Goal: Task Accomplishment & Management: Use online tool/utility

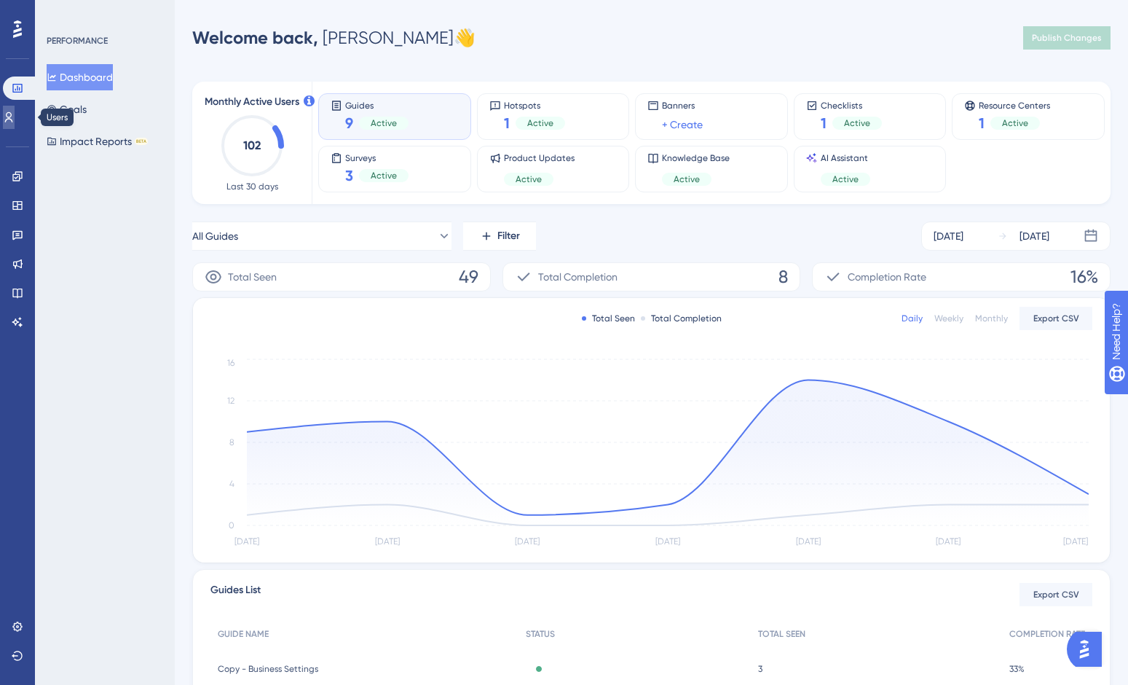
click at [13, 115] on icon at bounding box center [9, 117] width 8 height 10
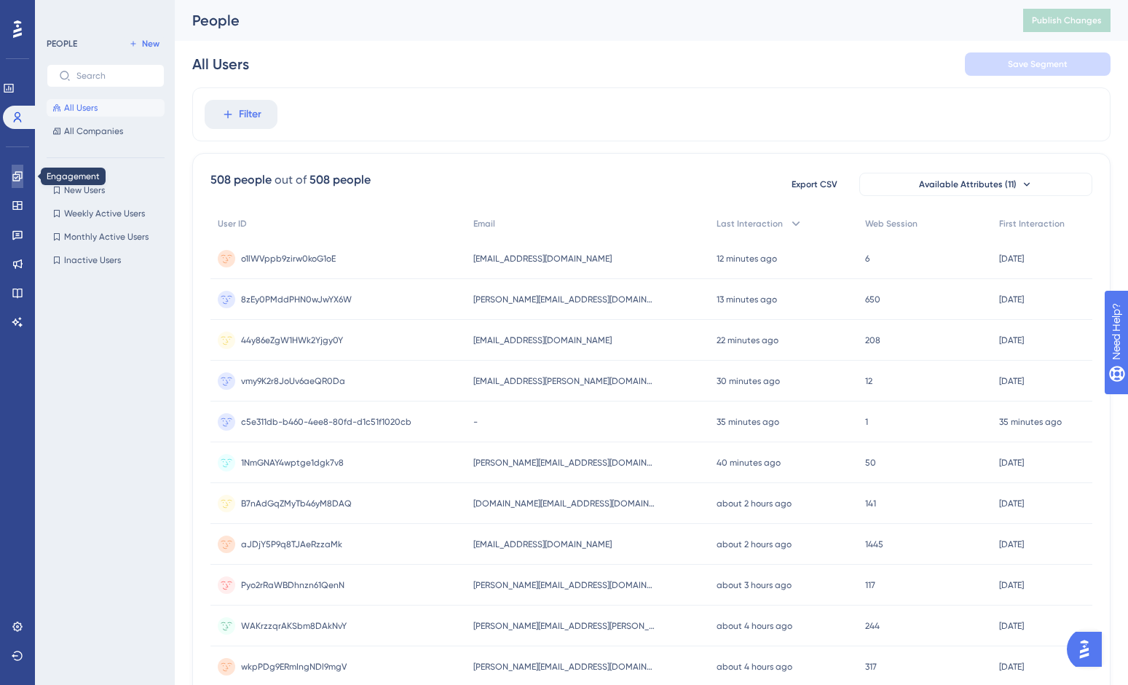
click at [17, 175] on icon at bounding box center [18, 176] width 12 height 12
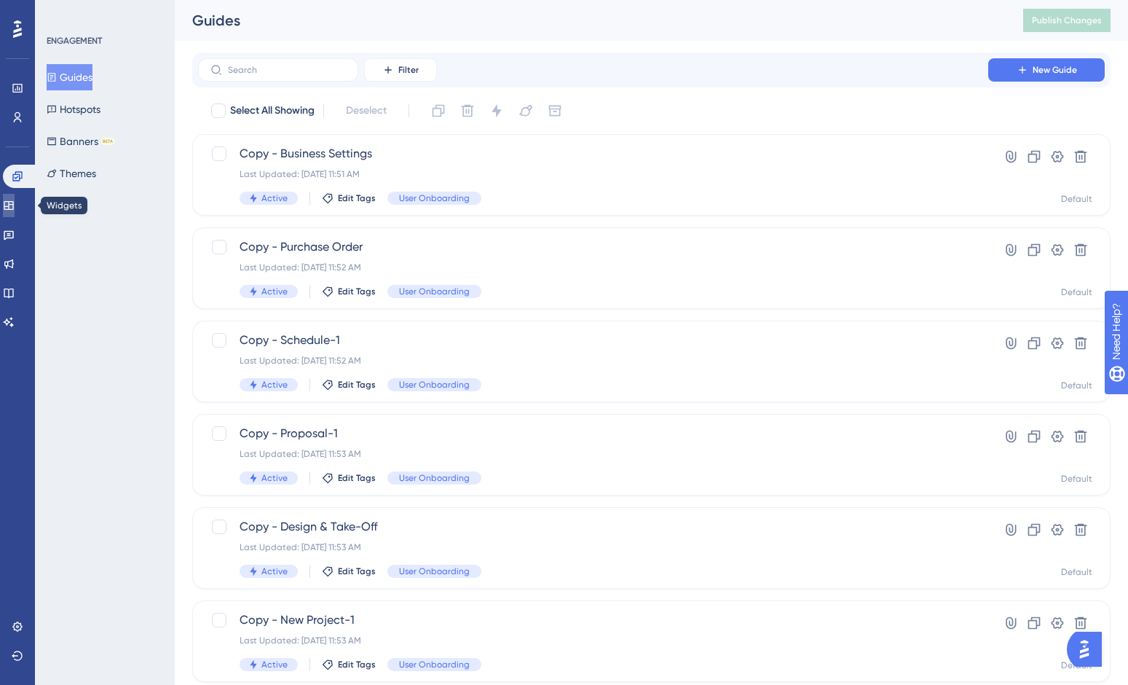
click at [15, 205] on icon at bounding box center [9, 206] width 12 height 12
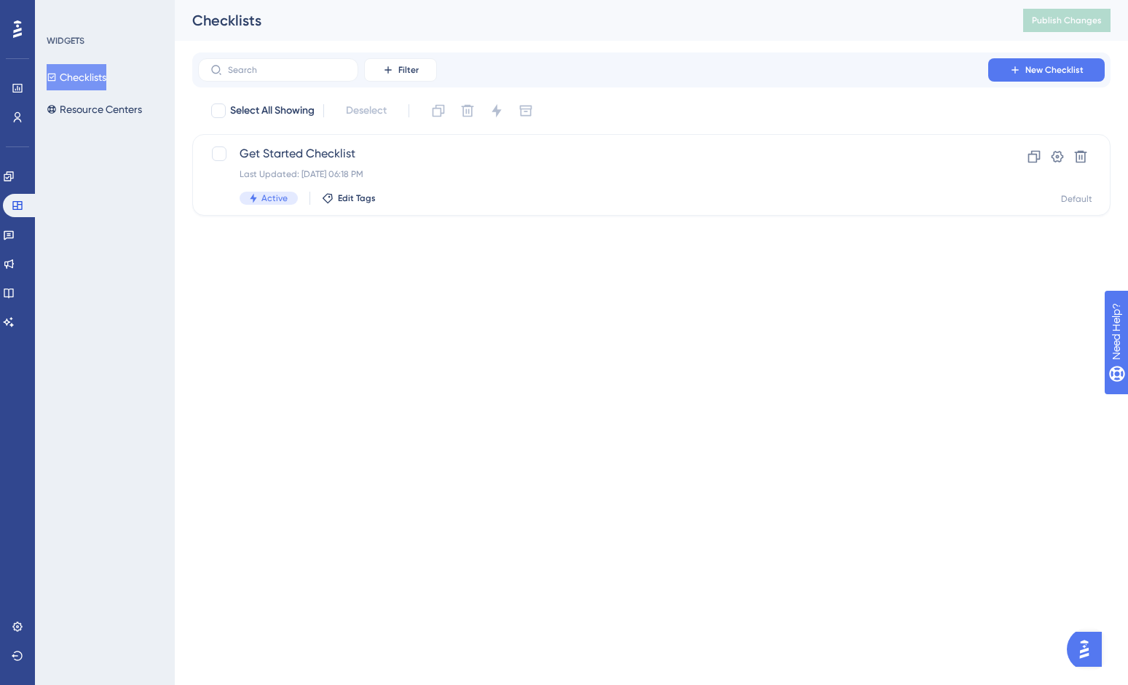
click at [23, 246] on div "Engagement Widgets Feedback Product Updates Knowledge Base AI Assistant" at bounding box center [17, 249] width 29 height 169
click at [15, 236] on icon at bounding box center [9, 235] width 12 height 12
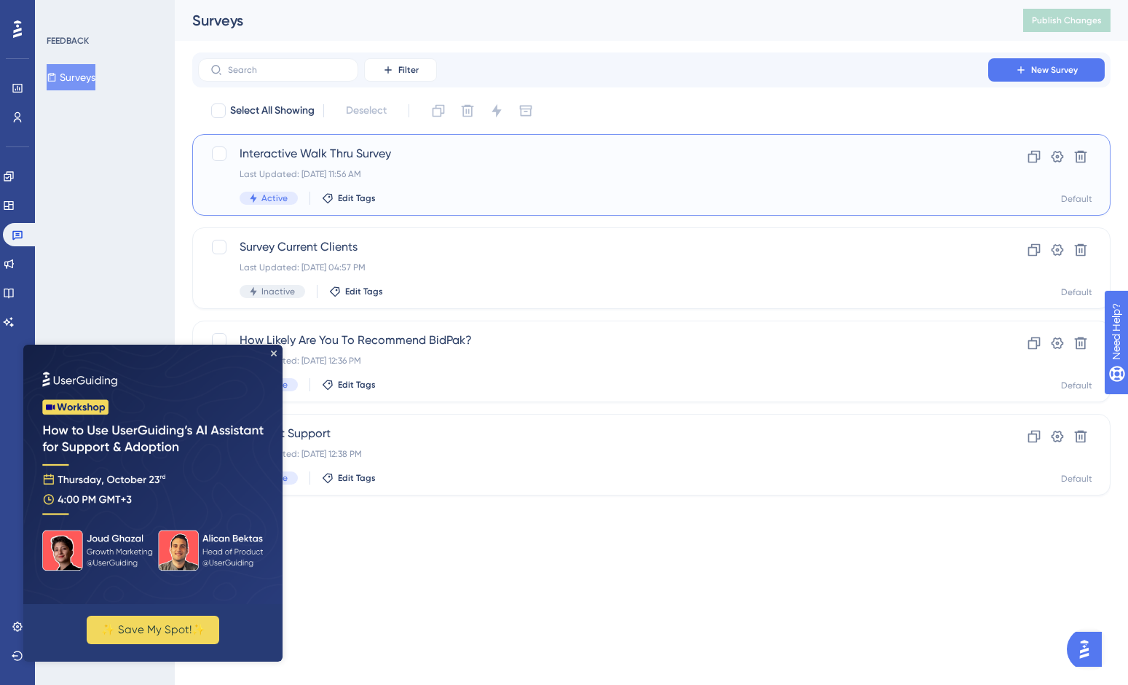
click at [323, 146] on span "Interactive Walk Thru Survey" at bounding box center [593, 153] width 707 height 17
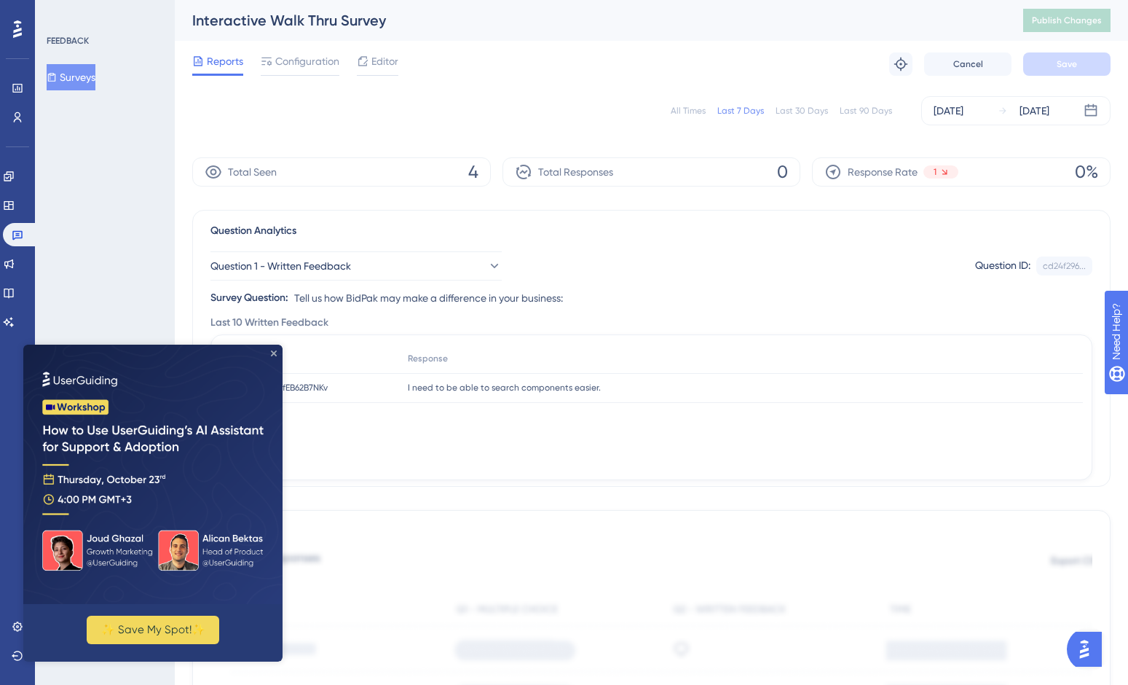
click at [271, 350] on icon "Close Preview" at bounding box center [274, 353] width 6 height 6
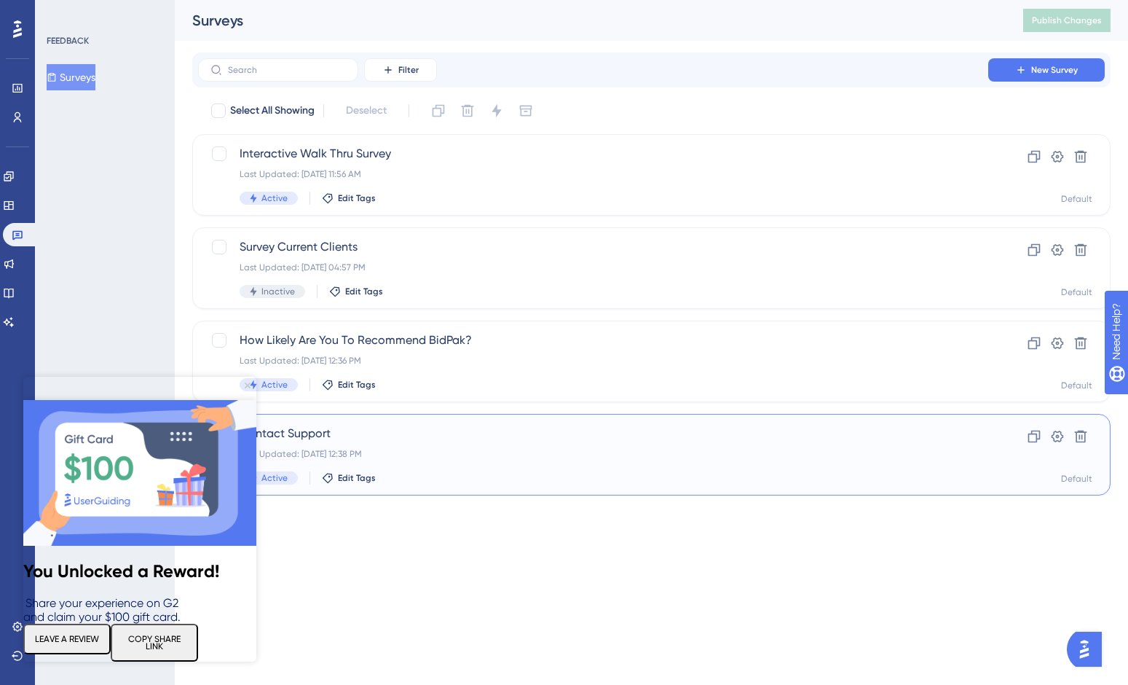
click at [304, 432] on span "Contact Support" at bounding box center [593, 433] width 707 height 17
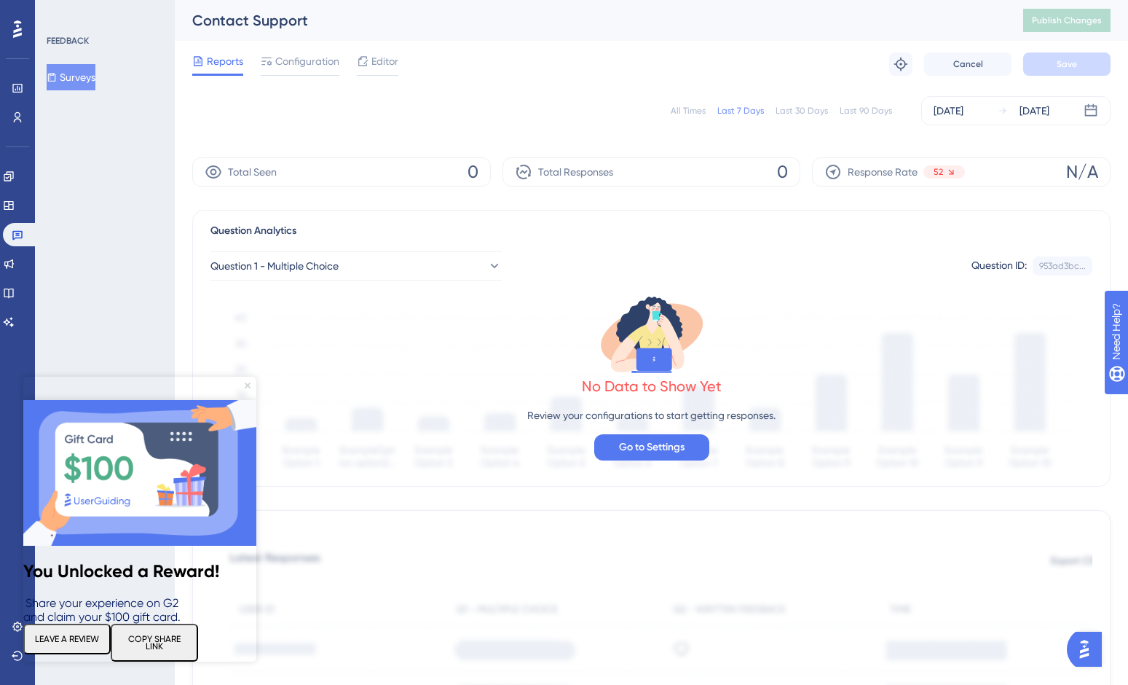
click at [245, 385] on icon "Close Preview" at bounding box center [248, 385] width 6 height 6
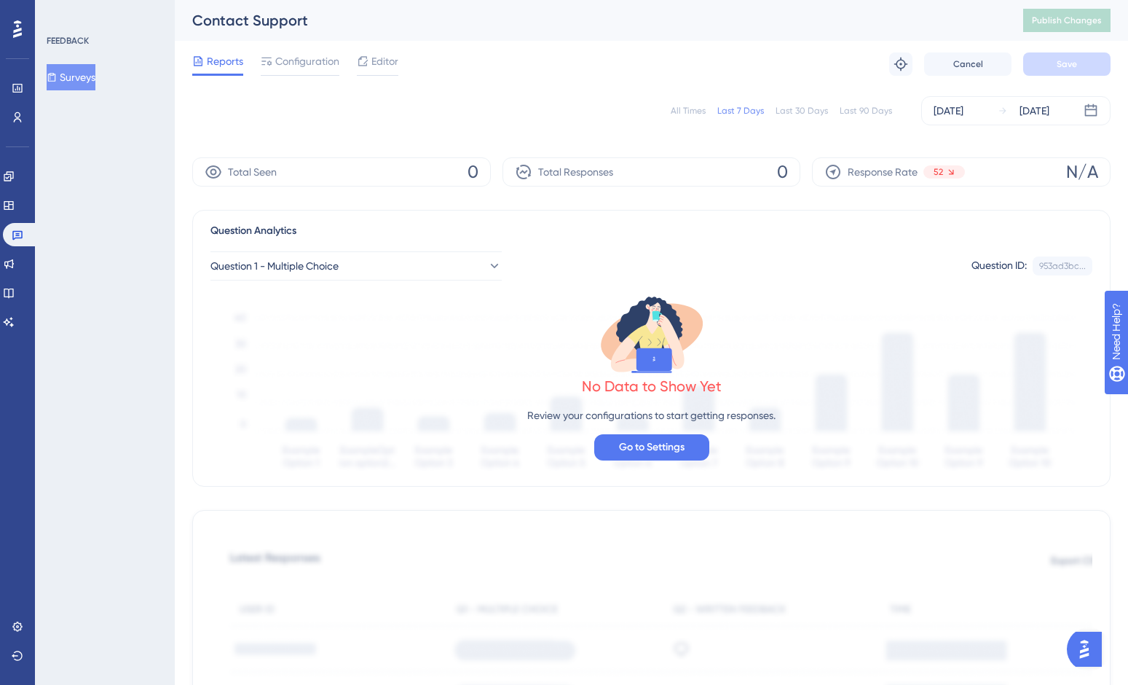
click at [76, 71] on button "Surveys" at bounding box center [71, 77] width 49 height 26
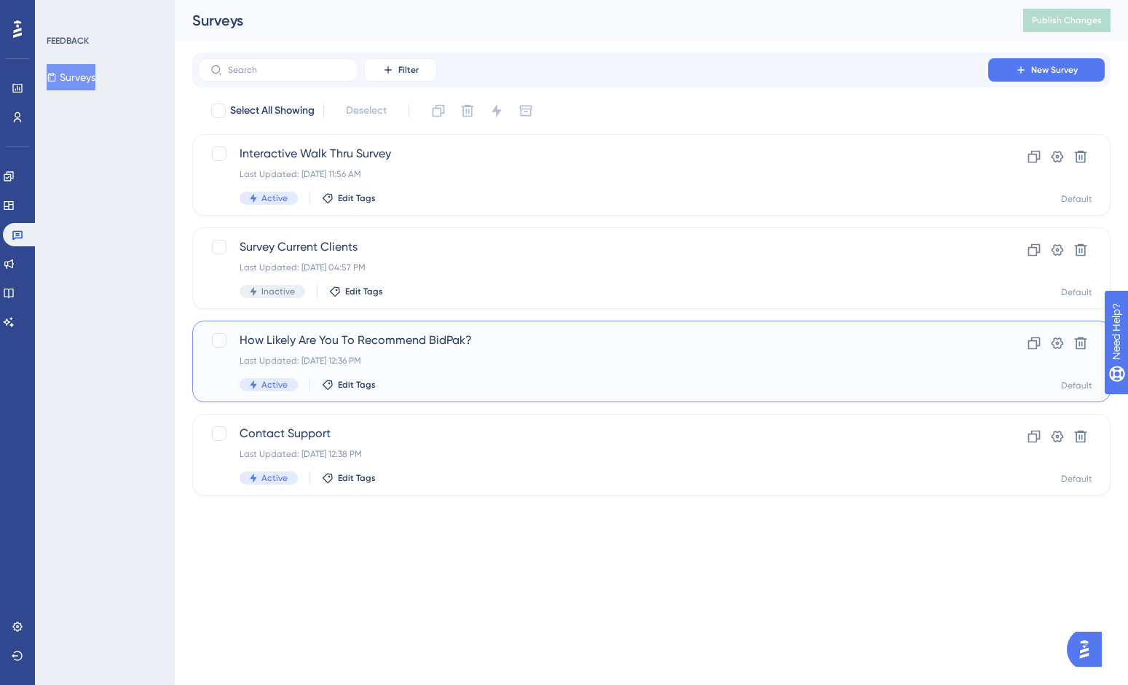
click at [347, 344] on span "How Likely Are You To Recommend BidPak?" at bounding box center [593, 339] width 707 height 17
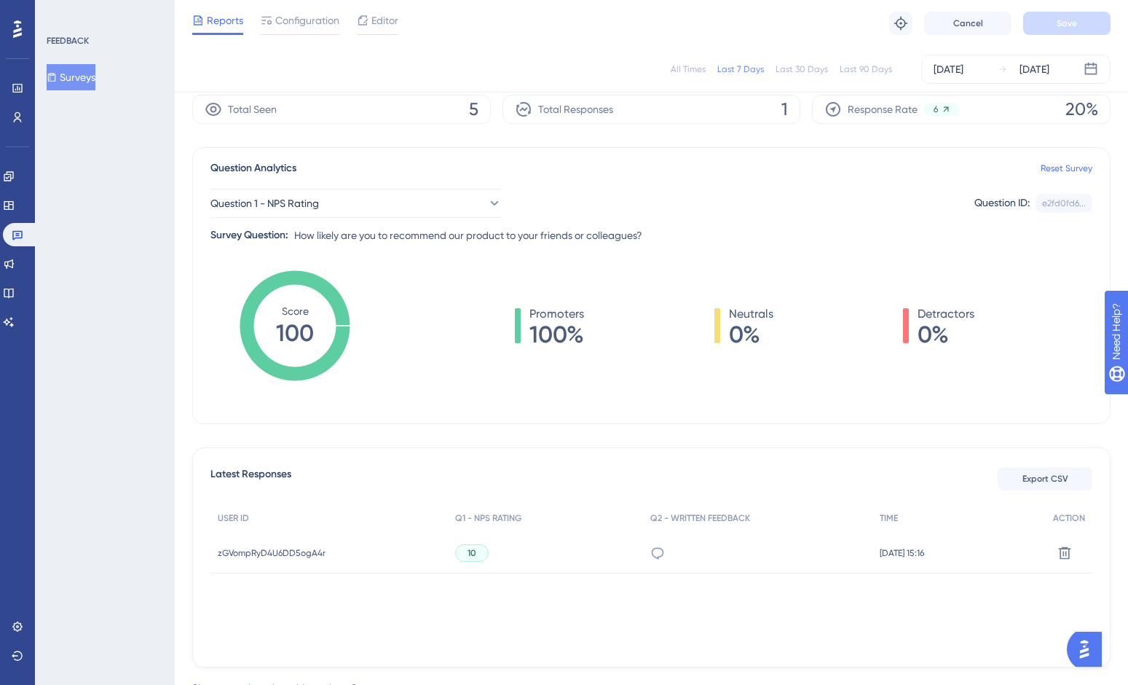
scroll to position [106, 0]
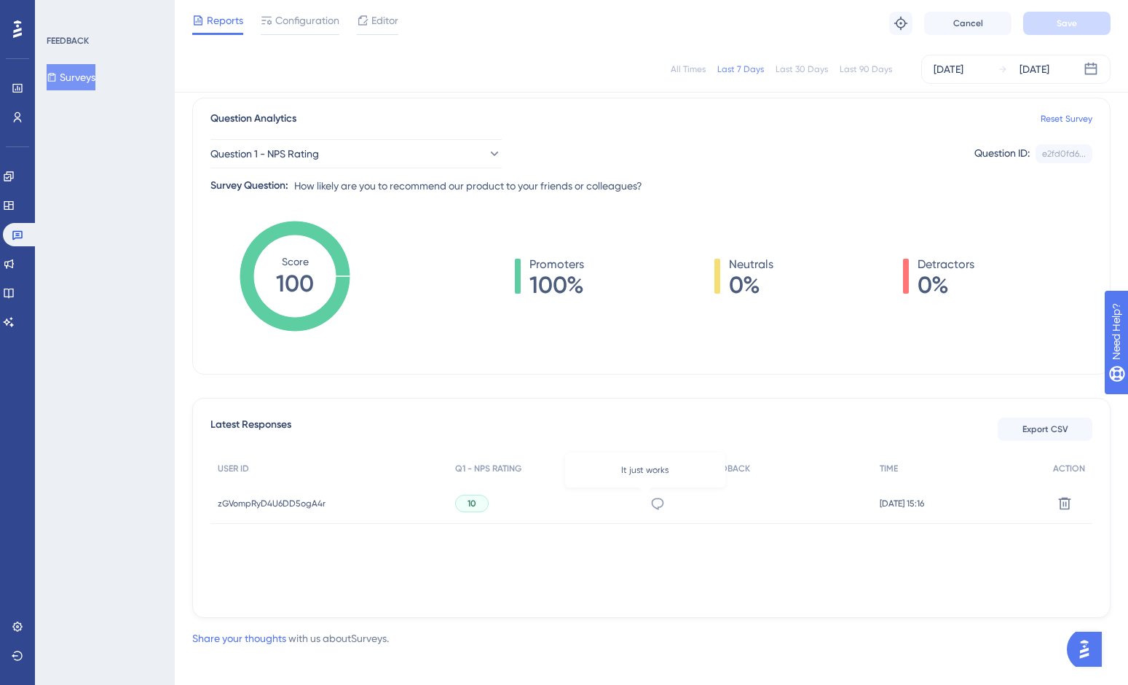
click at [650, 502] on icon at bounding box center [657, 503] width 15 height 15
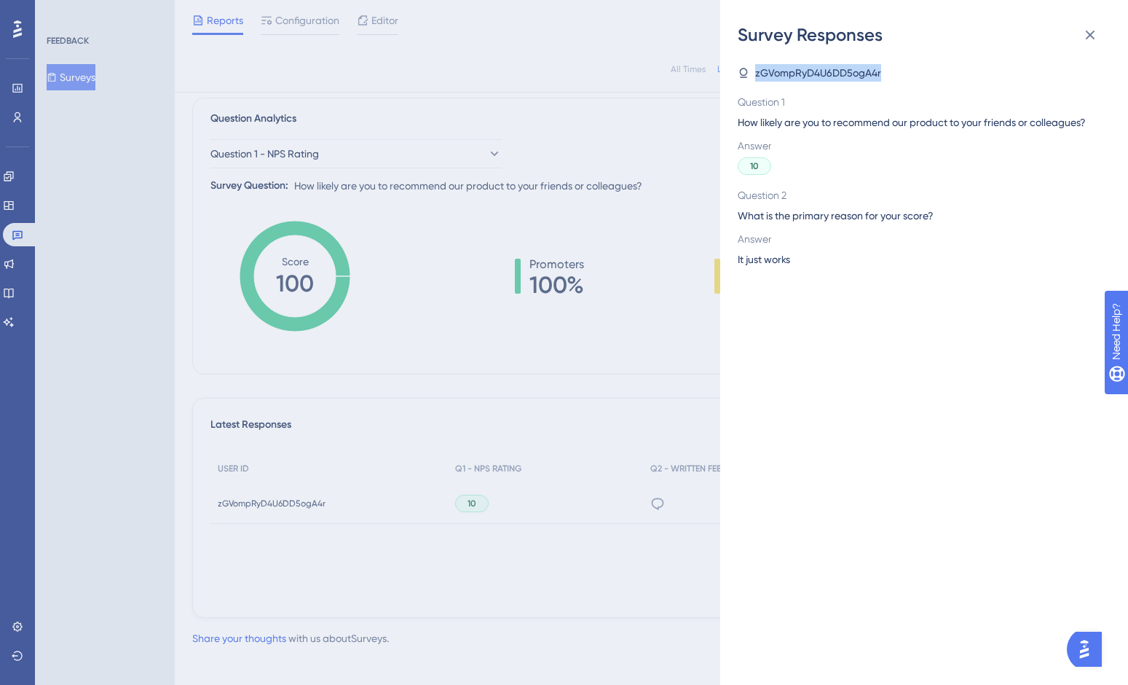
drag, startPoint x: 896, startPoint y: 71, endPoint x: 756, endPoint y: 70, distance: 139.8
click at [756, 70] on div "zGVompRyD4U6DD5ogA4r" at bounding box center [918, 72] width 361 height 17
copy span "zGVompRyD4U6DD5ogA4r"
